Goal: Answer question/provide support

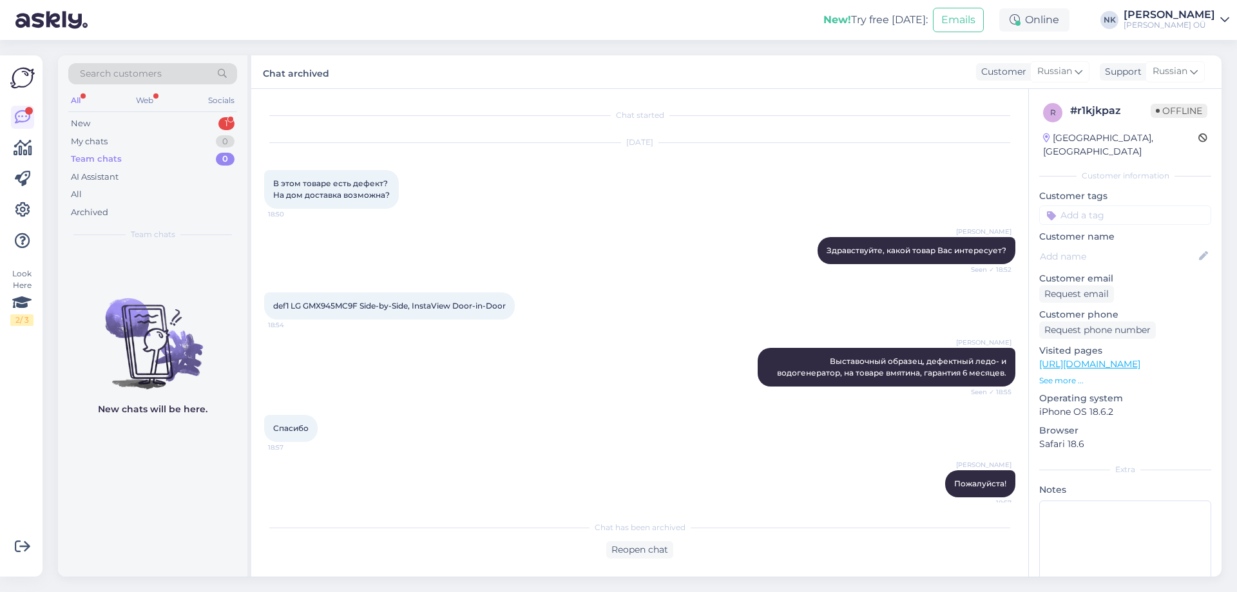
scroll to position [9, 0]
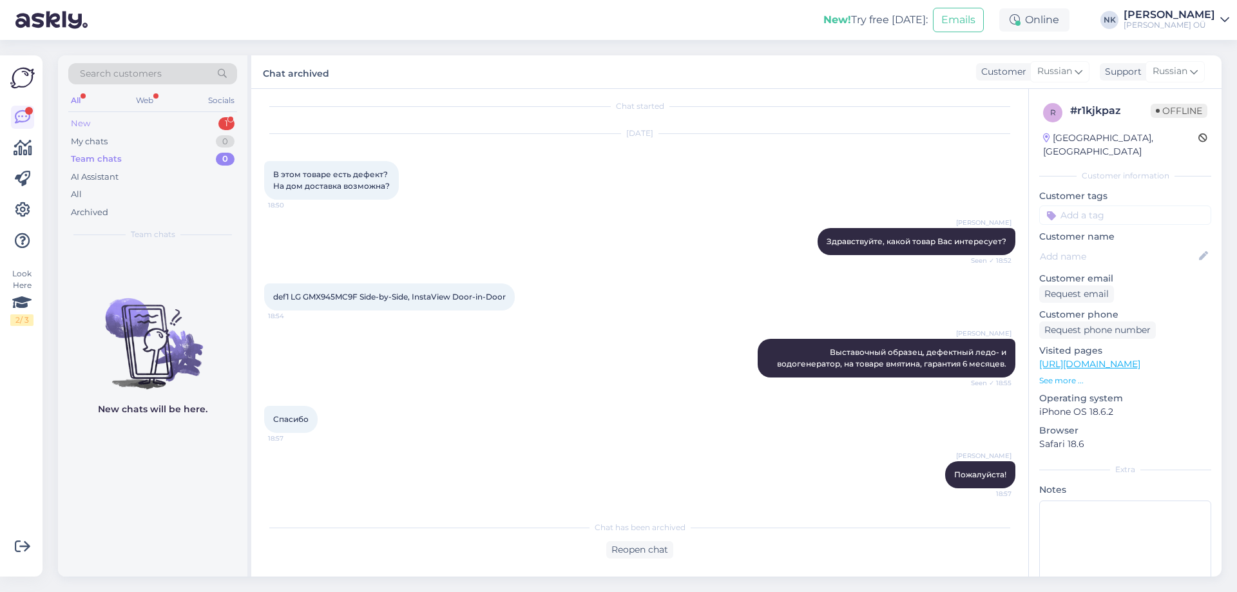
click at [161, 124] on div "New 1" at bounding box center [152, 124] width 169 height 18
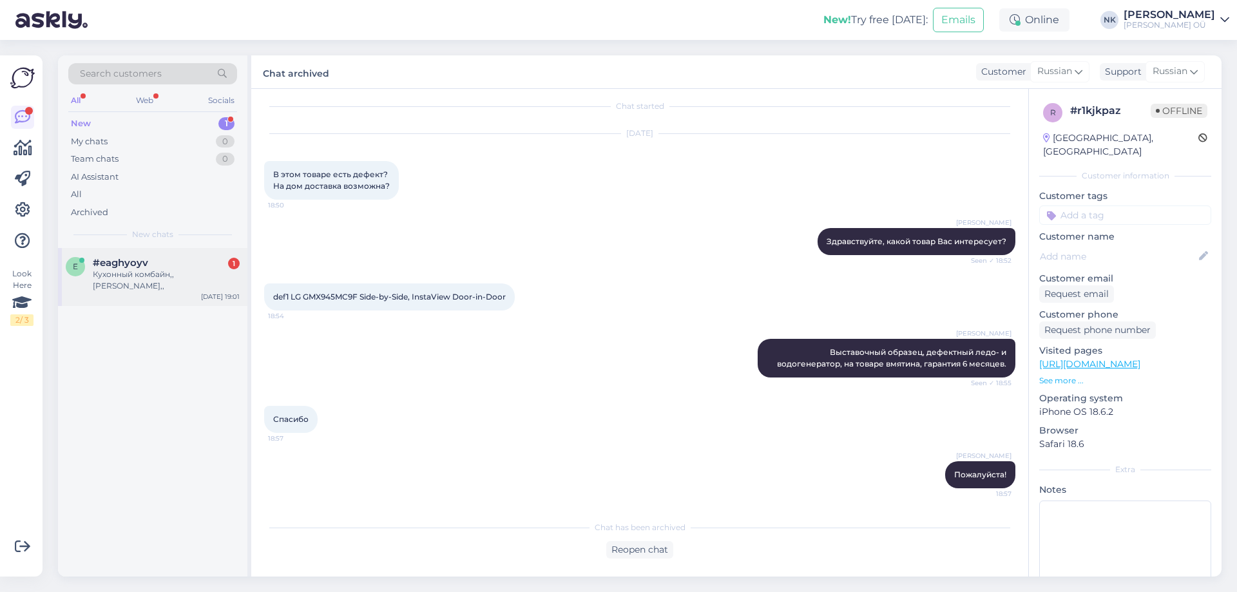
click at [160, 262] on div "#eaghyoyv 1" at bounding box center [166, 263] width 147 height 12
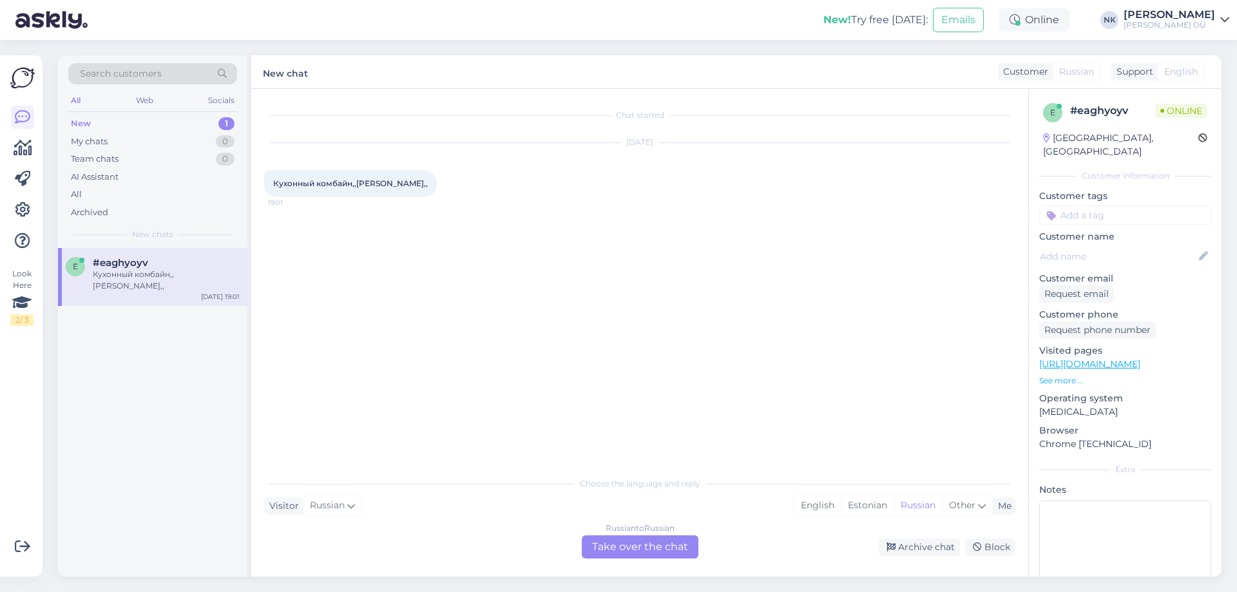
click at [1140, 358] on link "[URL][DOMAIN_NAME]" at bounding box center [1089, 364] width 101 height 12
click at [646, 546] on div "Russian to Russian Take over the chat" at bounding box center [640, 546] width 117 height 23
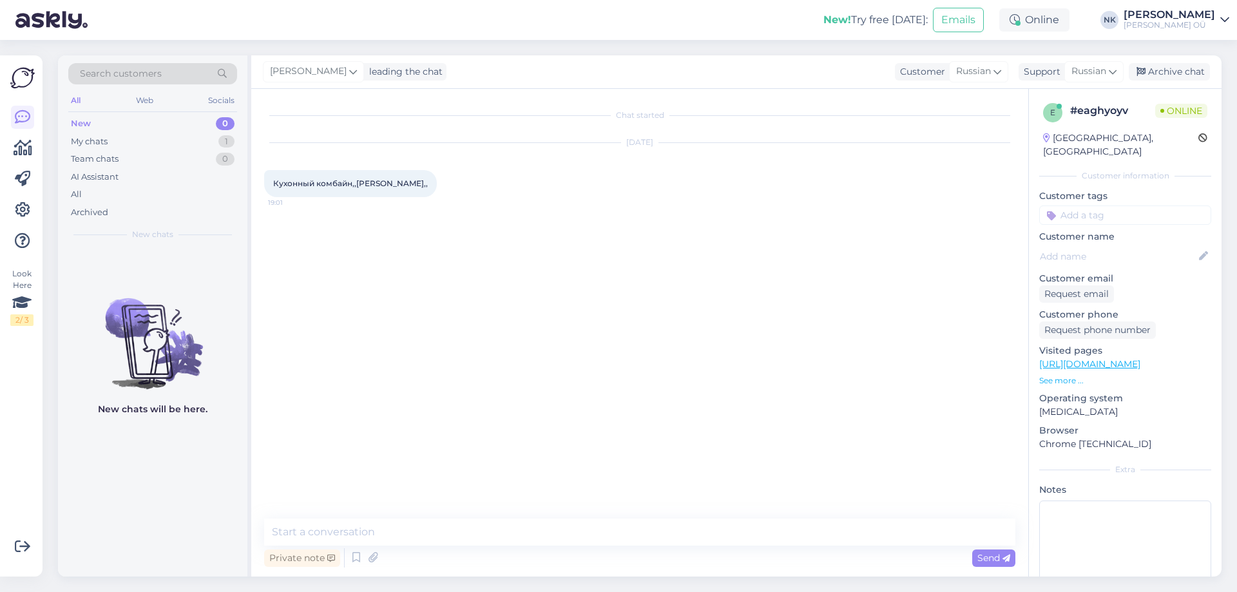
click at [600, 537] on textarea at bounding box center [639, 532] width 751 height 27
click at [1140, 358] on link "[URL][DOMAIN_NAME]" at bounding box center [1089, 364] width 101 height 12
click at [602, 539] on textarea "Здравствуйте! Этого бренда нет в нашем каталоге" at bounding box center [639, 532] width 751 height 27
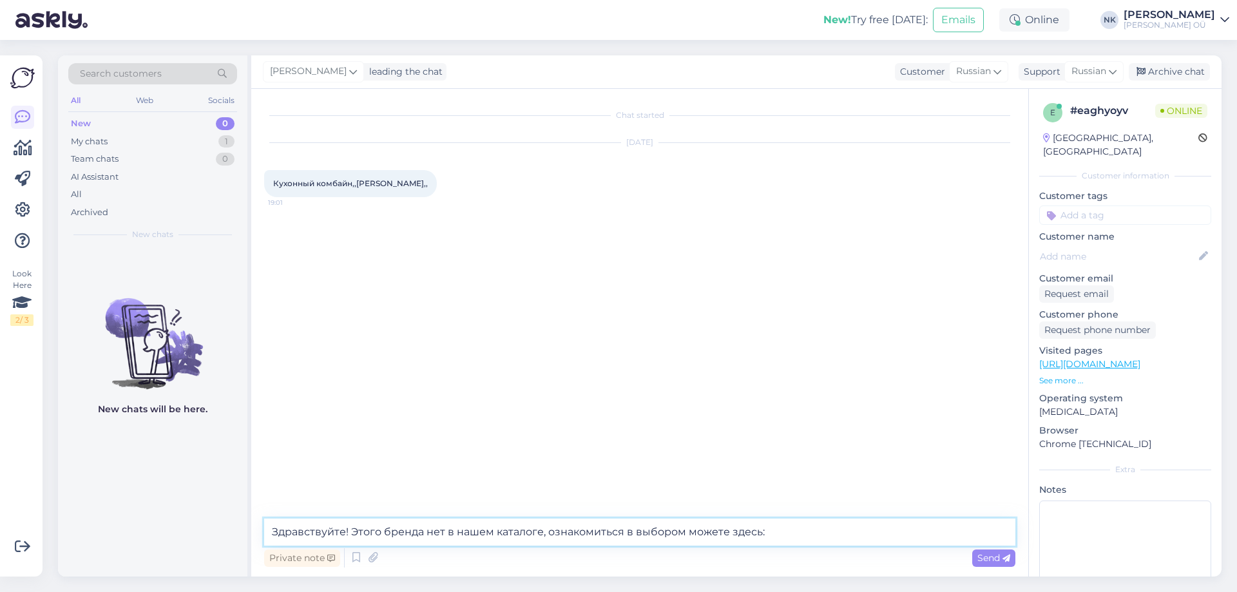
paste textarea "[URL][DOMAIN_NAME]"
type textarea "Здравствуйте! Этого бренда нет в нашем каталоге, ознакомиться в выбором можете …"
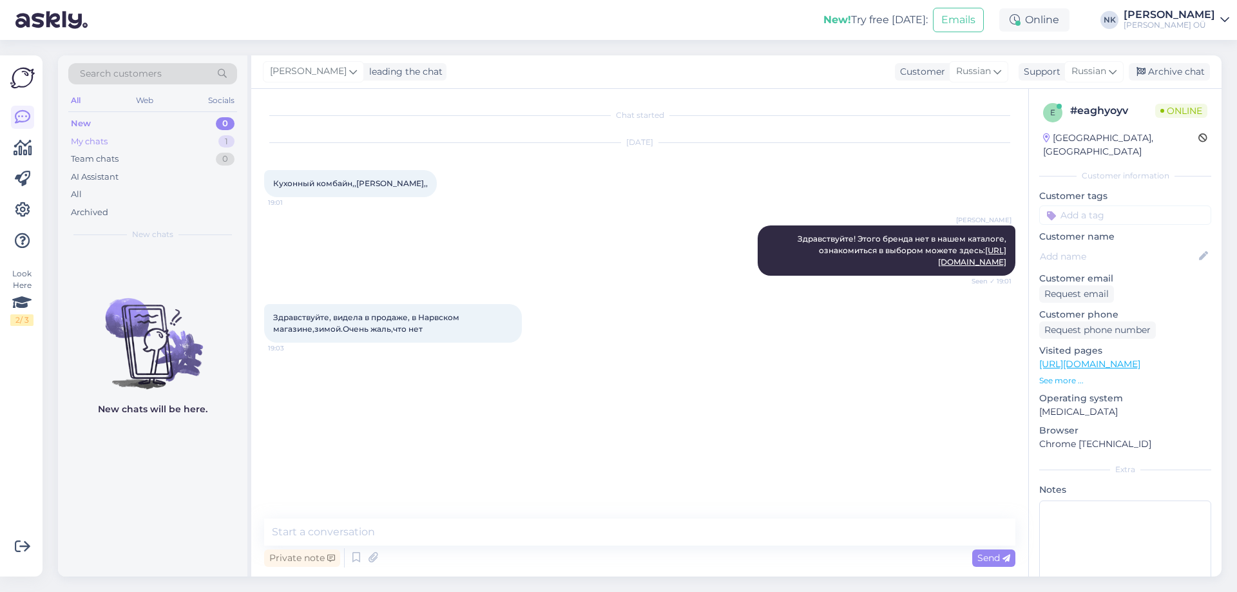
click at [208, 140] on div "My chats 1" at bounding box center [152, 142] width 169 height 18
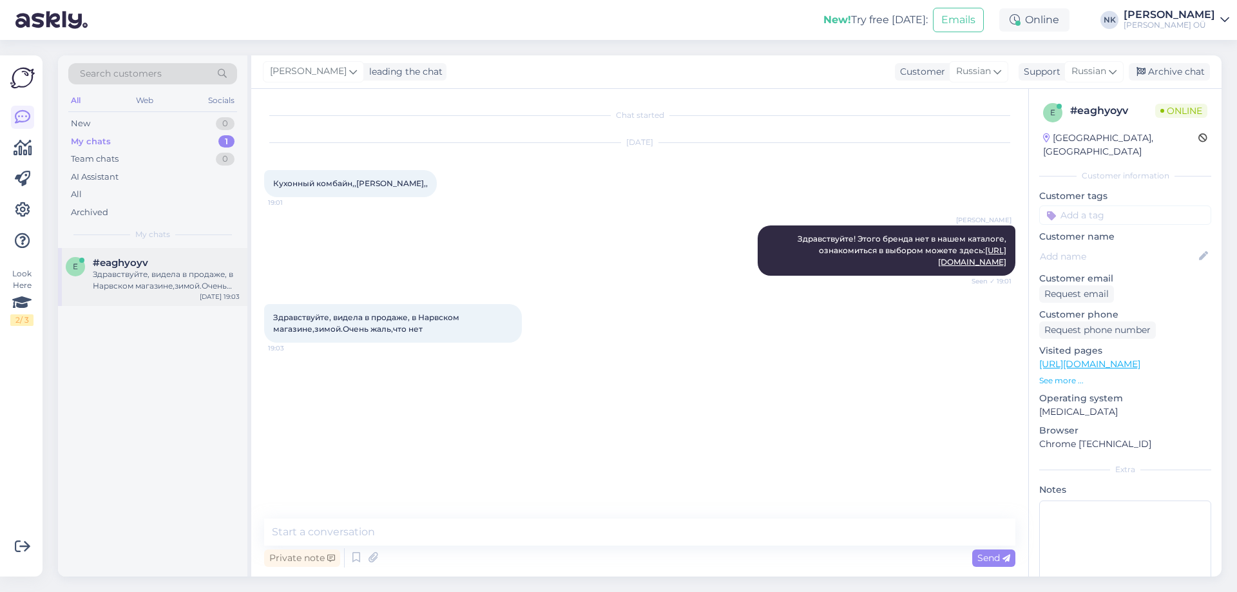
click at [150, 274] on div "Здравствуйте, видела в продаже, в Нарвском магазине,зимой.Очень жаль,что нет" at bounding box center [166, 280] width 147 height 23
